Goal: Task Accomplishment & Management: Use online tool/utility

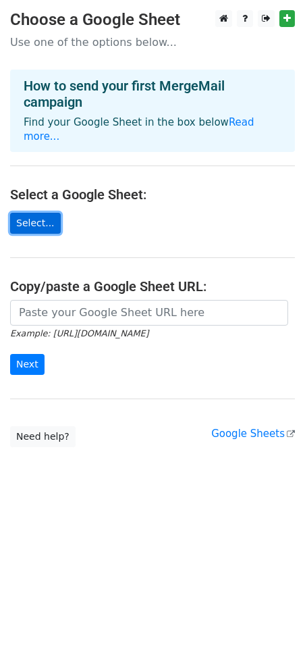
click at [37, 213] on link "Select..." at bounding box center [35, 223] width 51 height 21
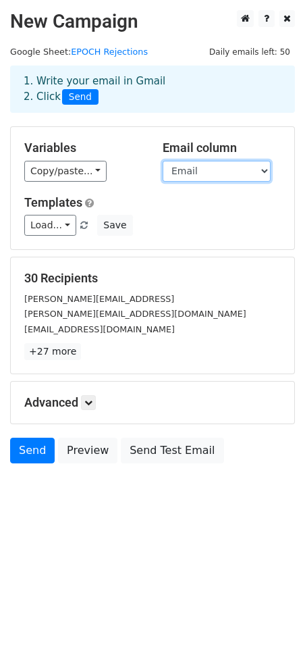
click at [222, 172] on select "Name Email" at bounding box center [217, 171] width 108 height 21
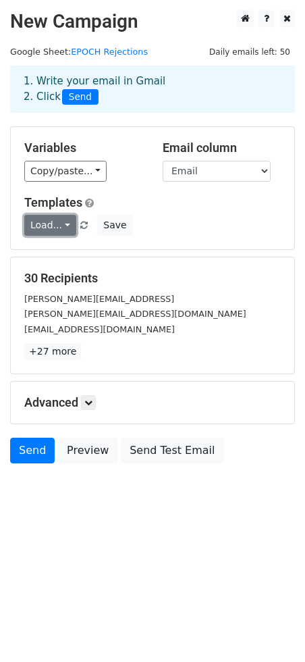
click at [63, 229] on link "Load..." at bounding box center [50, 225] width 52 height 21
click at [152, 216] on div "Load... No templates saved Save" at bounding box center [152, 225] width 277 height 21
click at [91, 406] on icon at bounding box center [88, 403] width 8 height 8
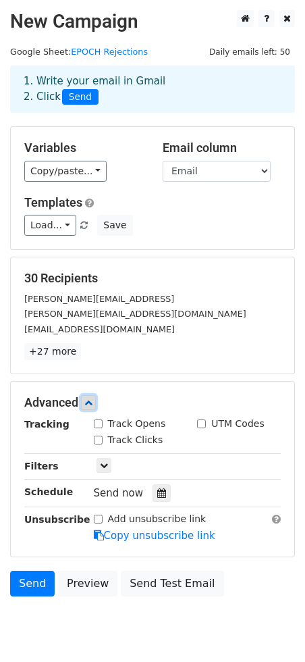
click at [93, 403] on icon at bounding box center [88, 403] width 8 height 8
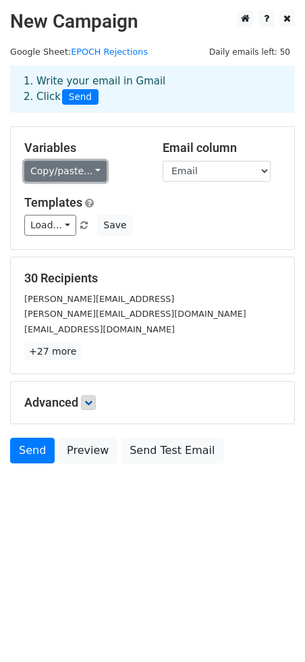
click at [88, 170] on link "Copy/paste..." at bounding box center [65, 171] width 82 height 21
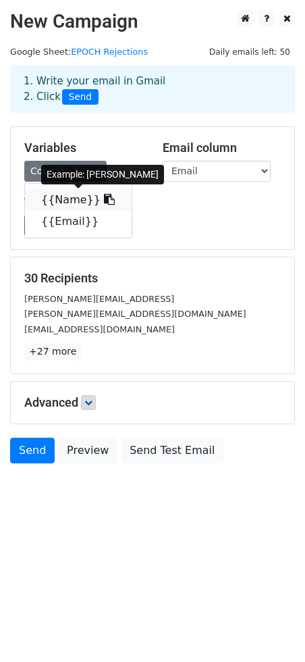
click at [104, 201] on icon at bounding box center [109, 199] width 11 height 11
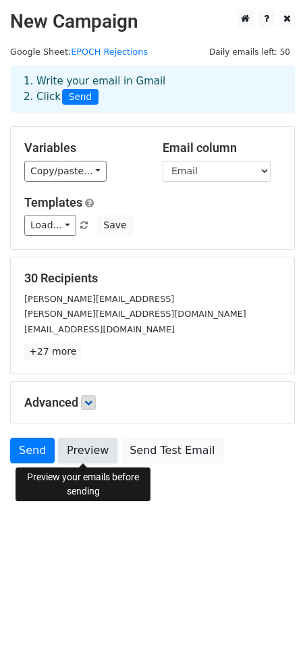
click at [81, 453] on link "Preview" at bounding box center [87, 451] width 59 height 26
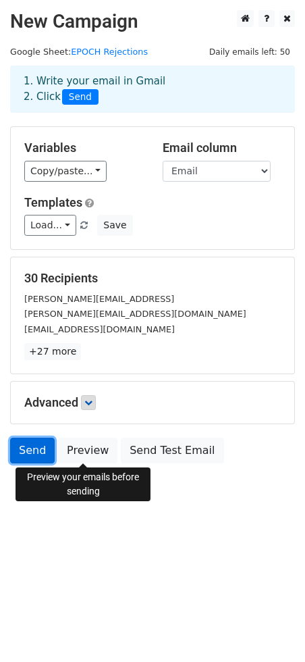
click at [35, 448] on link "Send" at bounding box center [32, 451] width 45 height 26
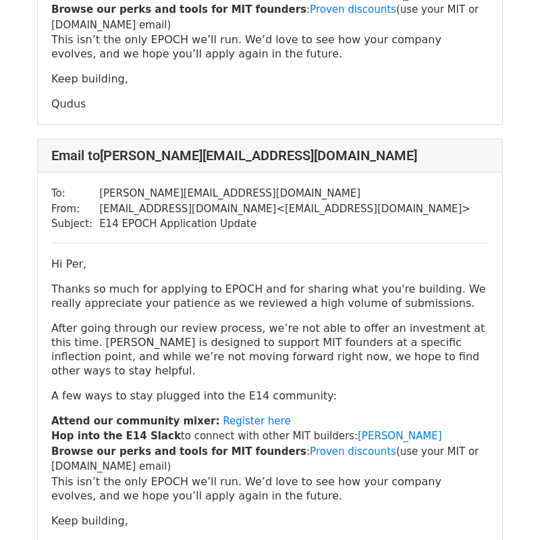
scroll to position [397, 0]
